Goal: Task Accomplishment & Management: Use online tool/utility

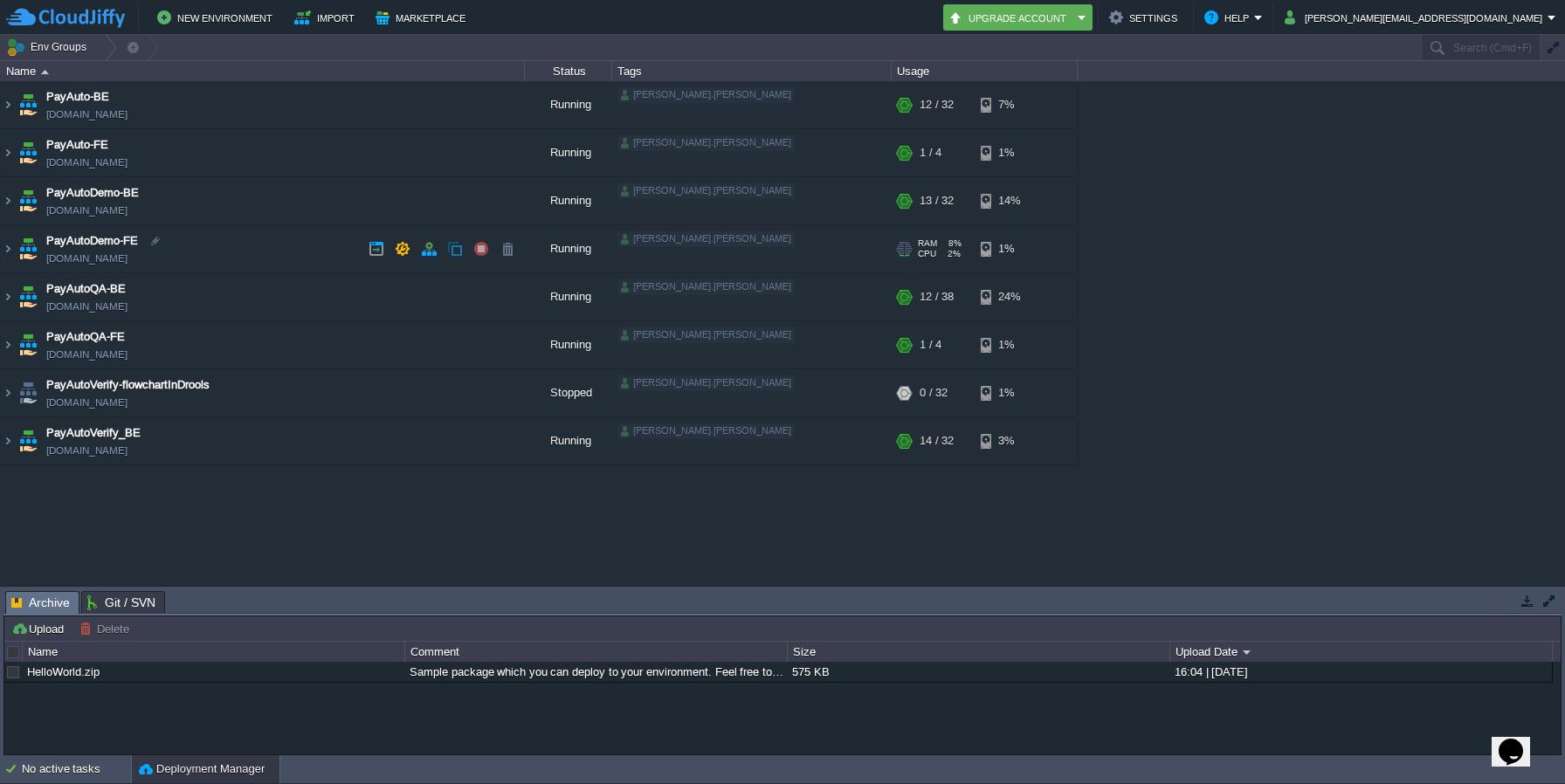
click at [17, 247] on img at bounding box center [28, 249] width 25 height 47
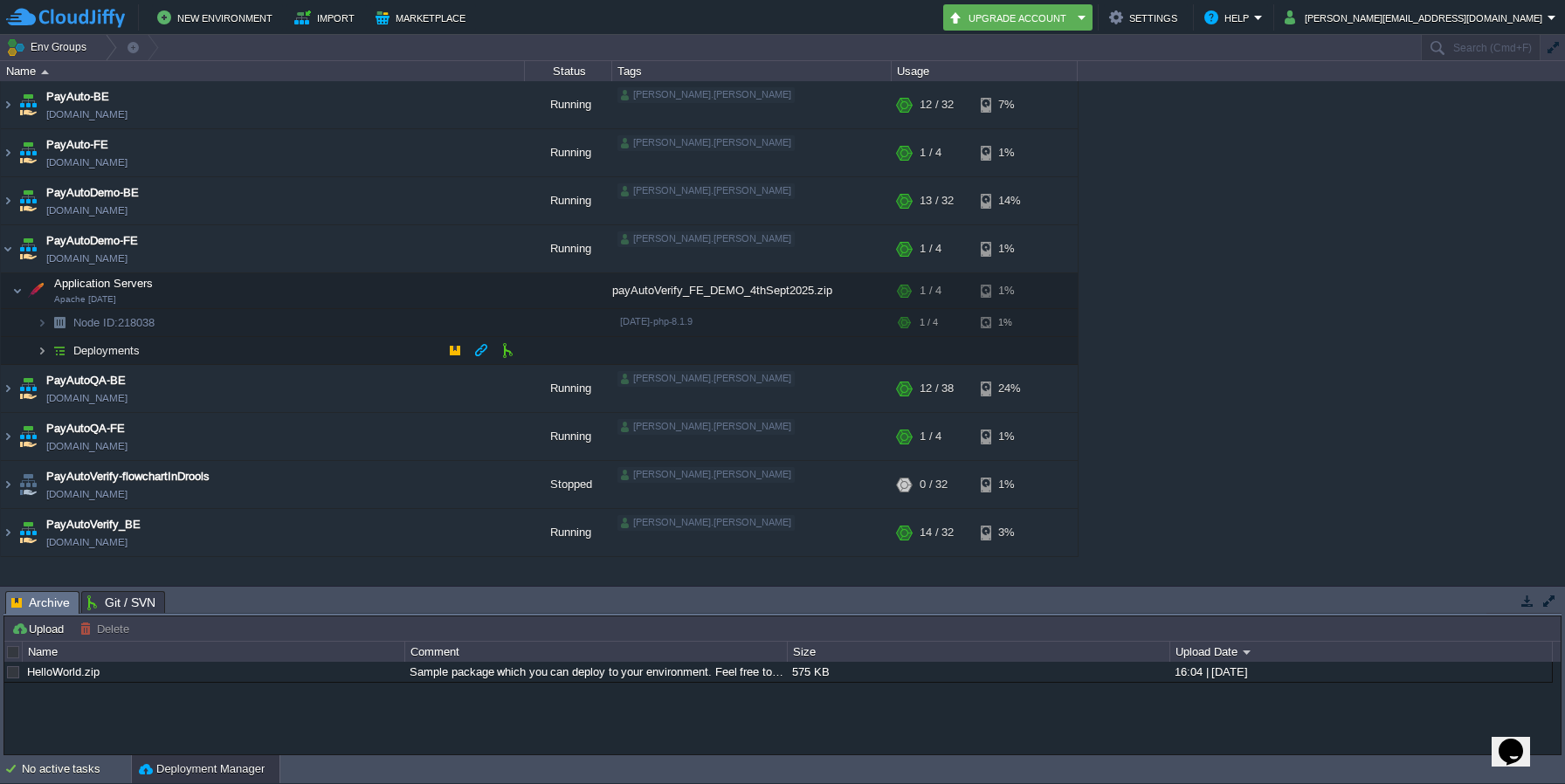
click at [42, 349] on img at bounding box center [42, 350] width 11 height 27
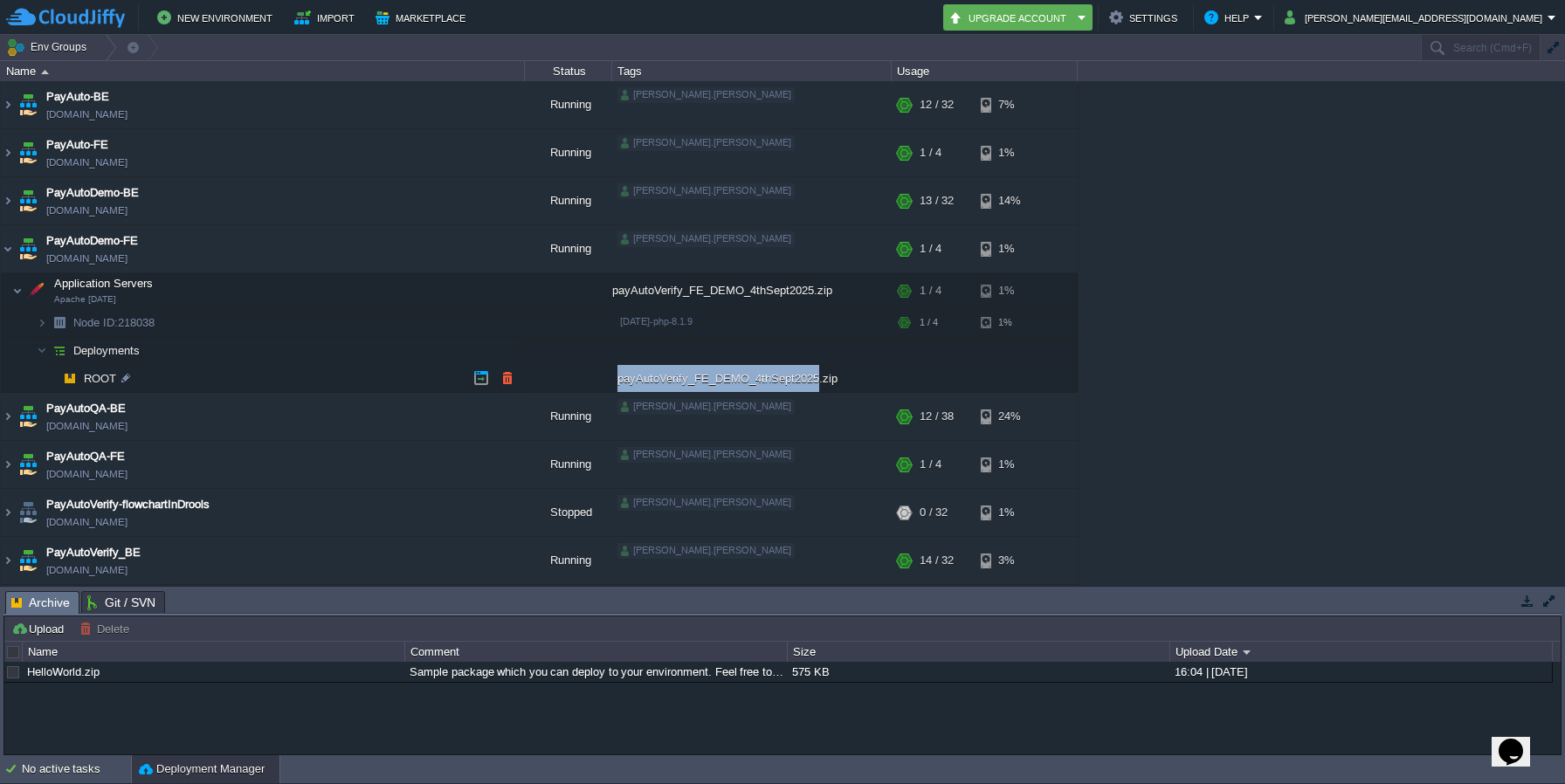
drag, startPoint x: 615, startPoint y: 381, endPoint x: 812, endPoint y: 382, distance: 197.0
click at [812, 382] on div "payAutoVerify_FE_DEMO_4thSept2025.zip" at bounding box center [752, 378] width 280 height 27
copy div "payAutoVerify_FE_DEMO_4thSept2025"
click at [500, 377] on button "button" at bounding box center [507, 378] width 16 height 16
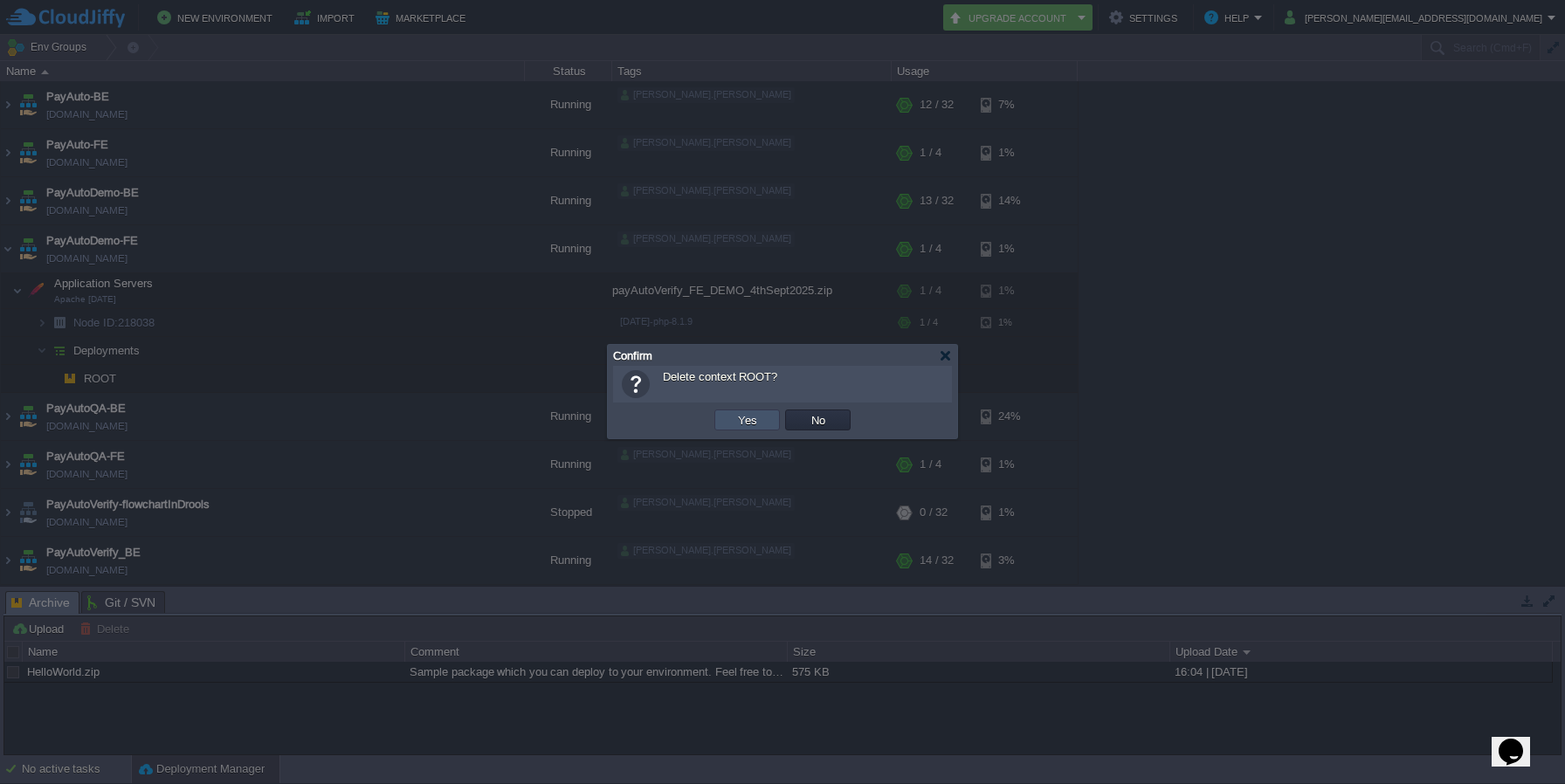
click at [752, 426] on button "Yes" at bounding box center [748, 420] width 30 height 16
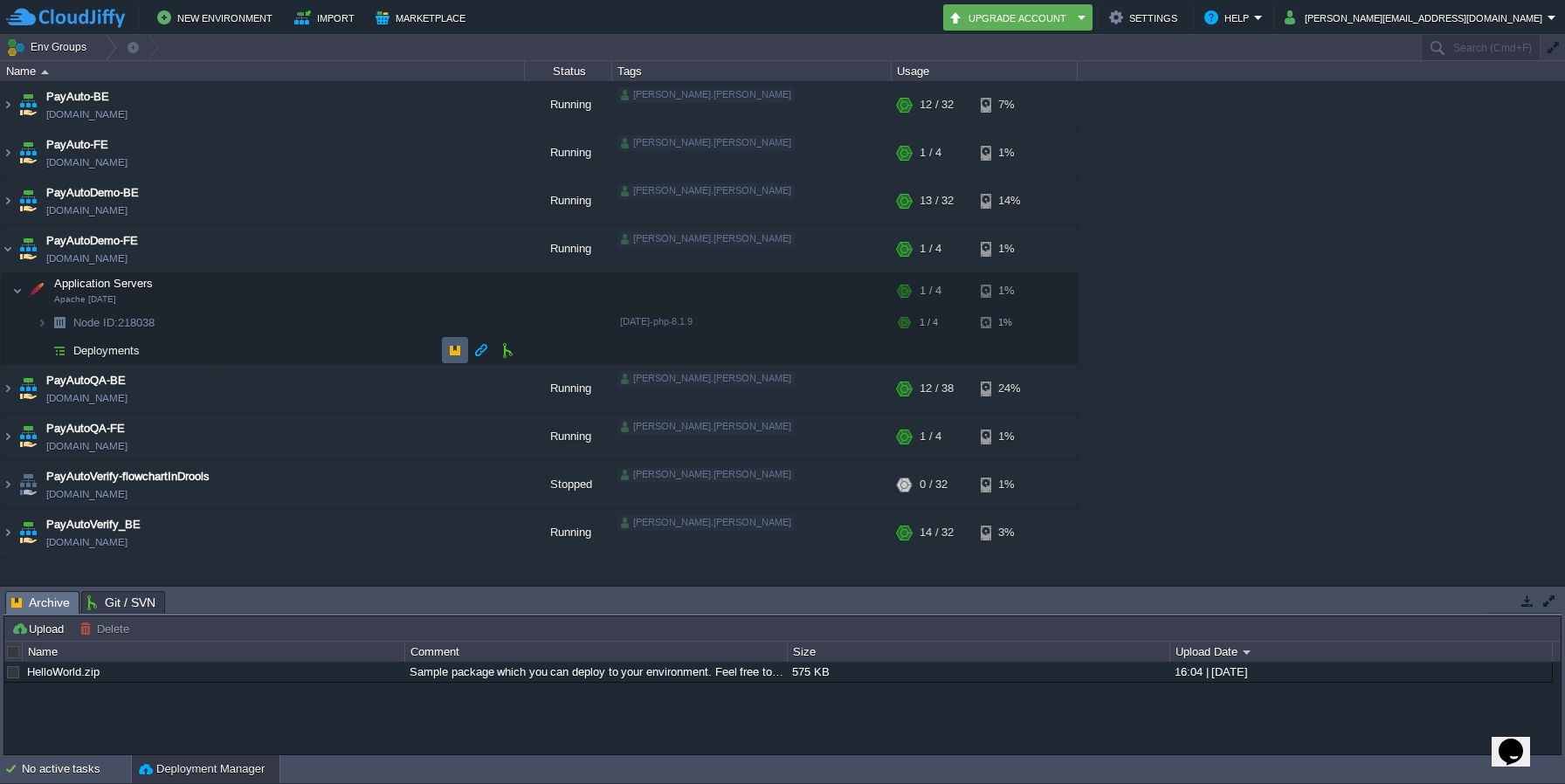
click at [466, 345] on td at bounding box center [455, 350] width 27 height 27
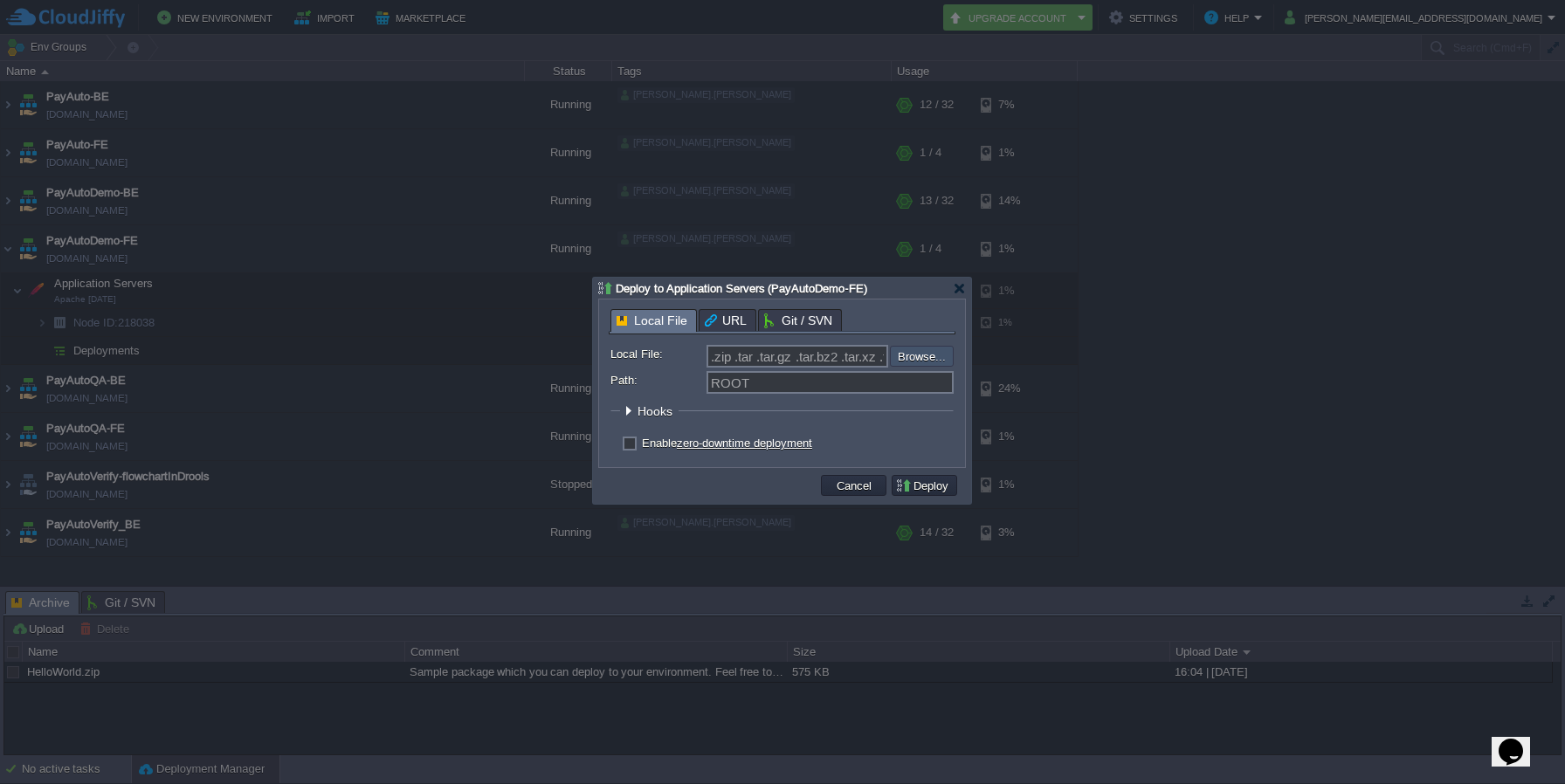
click at [932, 362] on input "file" at bounding box center [844, 357] width 221 height 21
click at [910, 364] on input "file" at bounding box center [844, 357] width 221 height 21
type input "C:\fakepath\payAutoVerify_FE_DEMO_4thSept2025.zip"
type input "payAutoVerify_FE_DEMO_4thSept2025.zip"
click at [921, 491] on button "Deploy" at bounding box center [924, 486] width 58 height 16
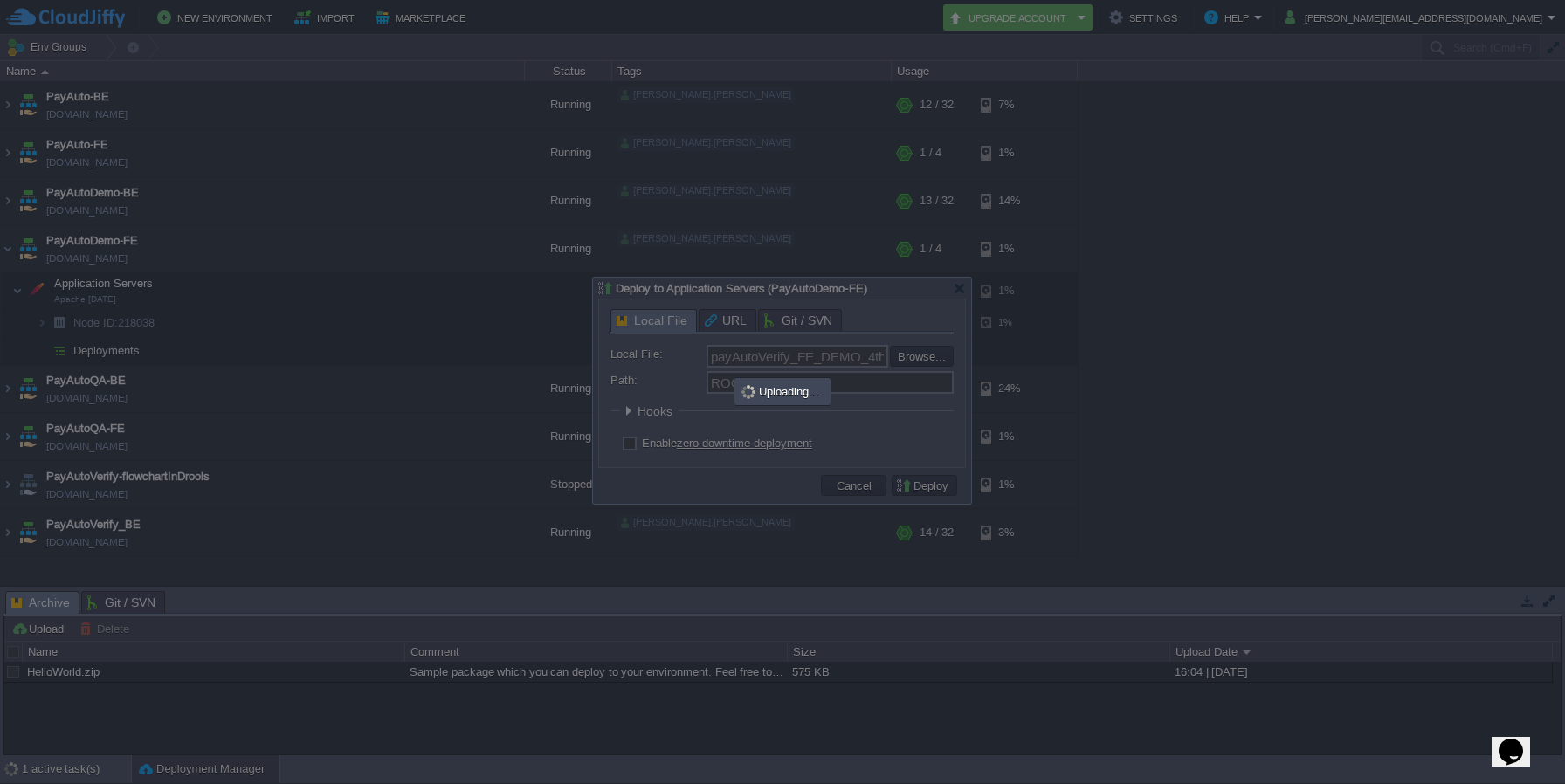
click at [921, 491] on div at bounding box center [782, 391] width 378 height 227
